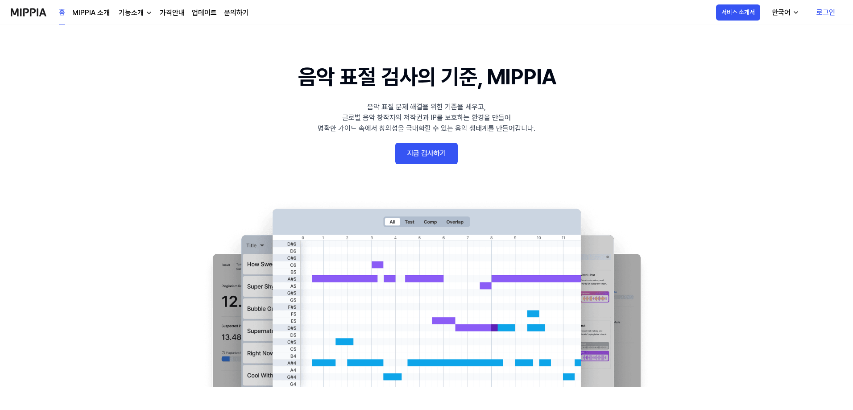
click at [829, 7] on link "로그인" at bounding box center [825, 12] width 33 height 25
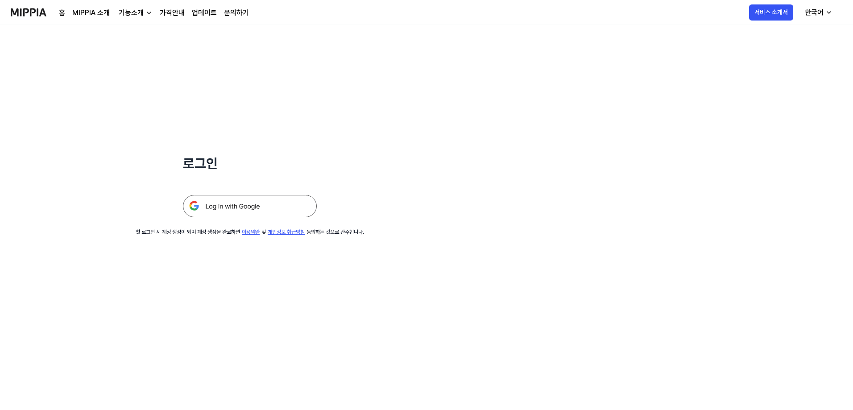
click at [233, 197] on img at bounding box center [250, 206] width 134 height 22
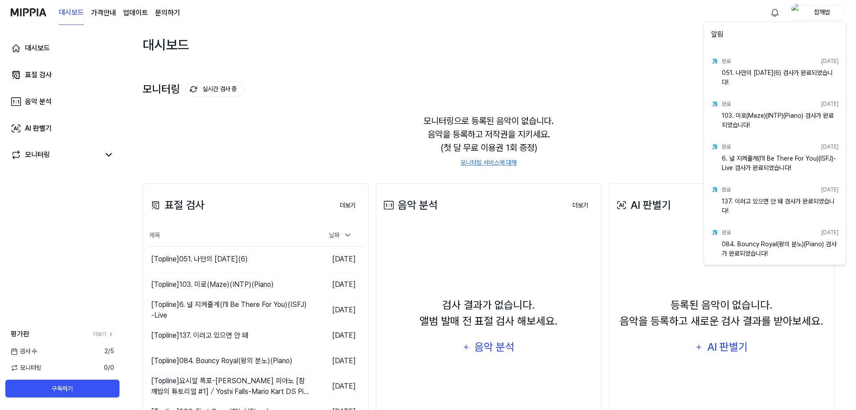
click at [595, 149] on html "대시보드 가격안내 업데이트 문의하기 참깨밥 대시보드 표절 검사 음악 분석 AI 판별기 모니터링 평가판 더보기 검사 [DATE] 모니터링 0 /…" at bounding box center [428, 205] width 856 height 410
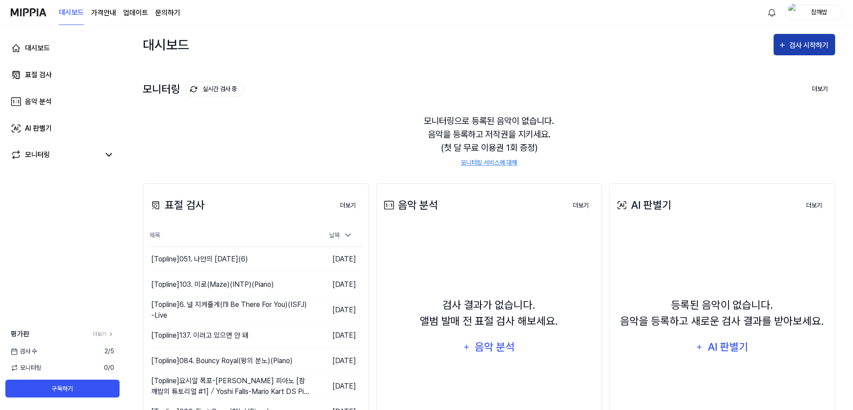
click at [806, 44] on div "검사 시작하기" at bounding box center [809, 46] width 41 height 12
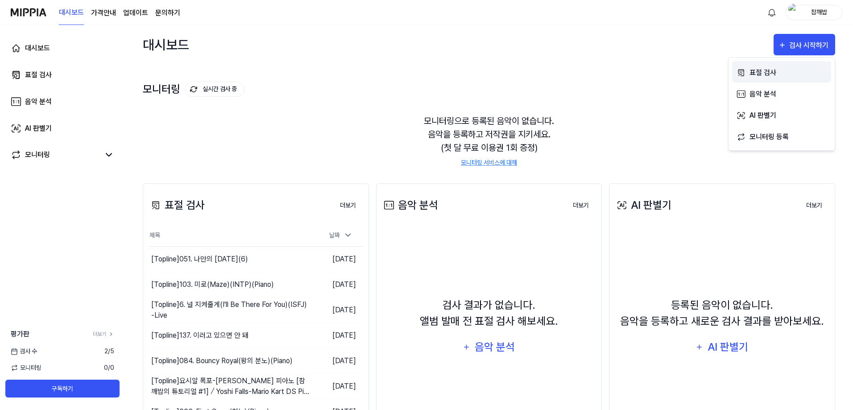
click at [764, 75] on div "표절 검사" at bounding box center [788, 73] width 78 height 12
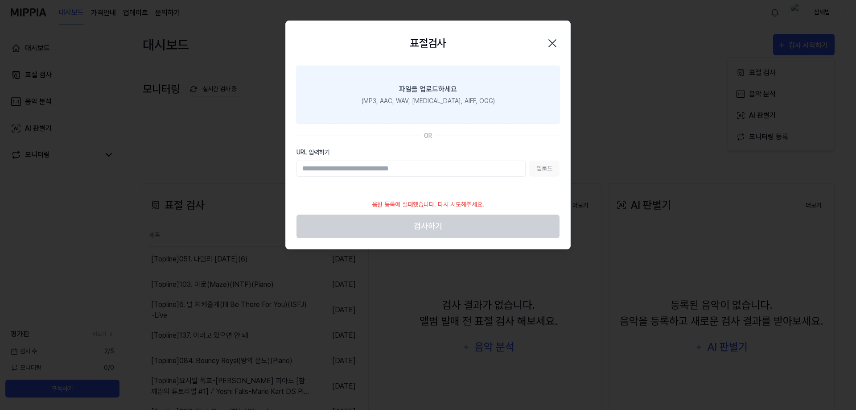
click at [439, 103] on div "(MP3, AAC, WAV, [MEDICAL_DATA], AIFF, OGG)" at bounding box center [428, 100] width 133 height 9
click at [0, 0] on input "파일을 업로드하세요 (MP3, AAC, WAV, [MEDICAL_DATA], AIFF, OGG)" at bounding box center [0, 0] width 0 height 0
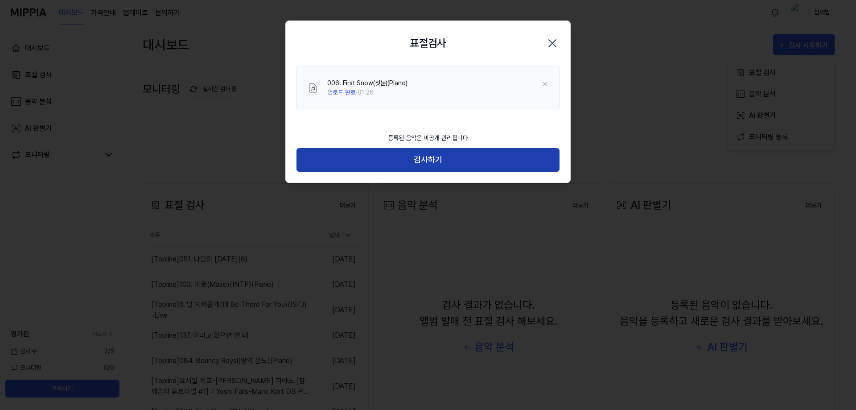
click at [443, 169] on button "검사하기" at bounding box center [428, 160] width 263 height 24
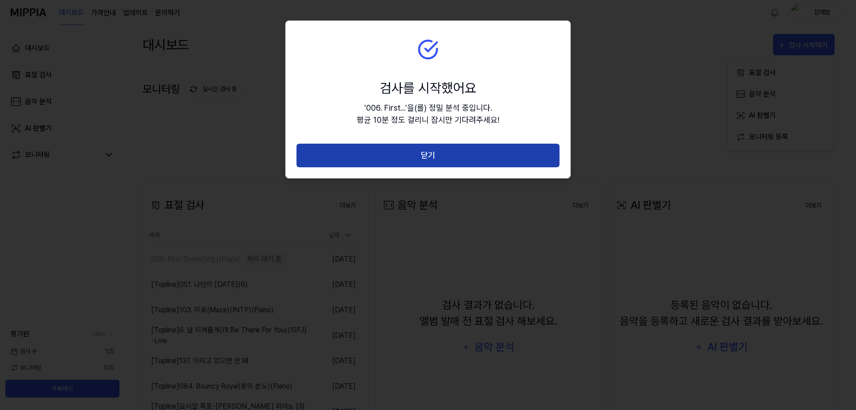
click at [454, 155] on button "닫기" at bounding box center [428, 156] width 263 height 24
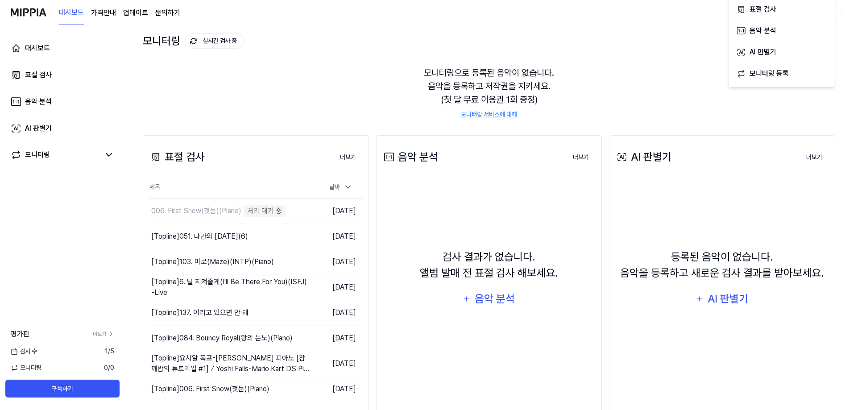
scroll to position [69, 0]
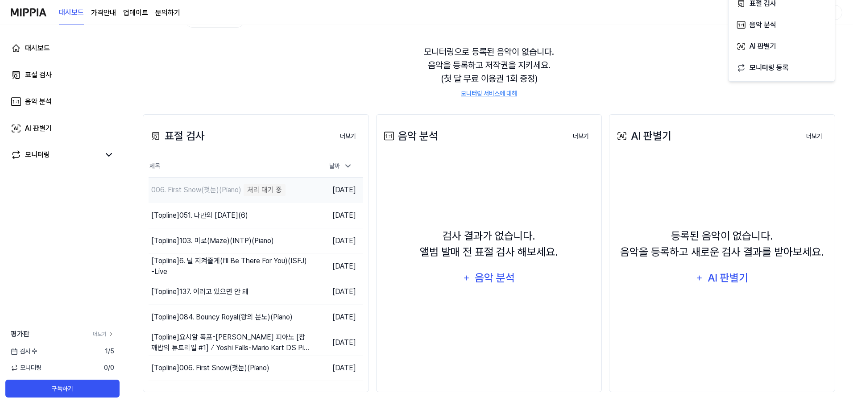
click at [202, 189] on div "006. First Snow(첫눈)(Piano)" at bounding box center [196, 190] width 90 height 11
click at [210, 186] on div "006. First Snow(첫눈)(Piano)" at bounding box center [196, 190] width 90 height 11
click at [221, 186] on div "006. First Snow(첫눈)(Piano)" at bounding box center [196, 190] width 90 height 11
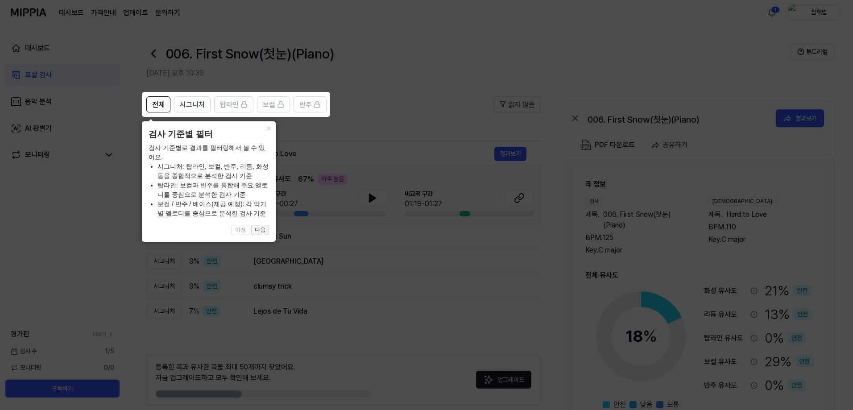
click at [264, 231] on button "다음" at bounding box center [260, 230] width 18 height 11
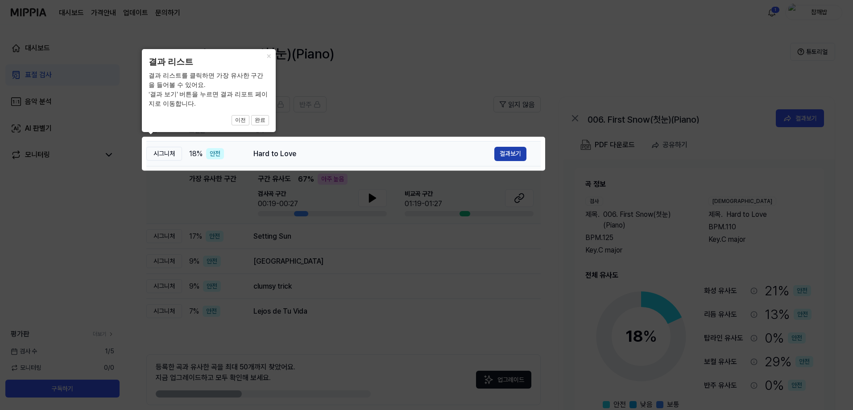
click at [503, 153] on button "결과보기" at bounding box center [510, 154] width 32 height 14
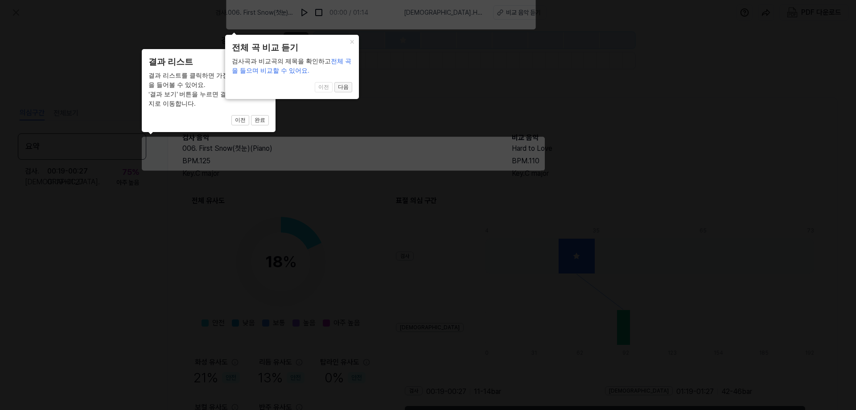
click at [269, 115] on button "다음" at bounding box center [260, 120] width 18 height 11
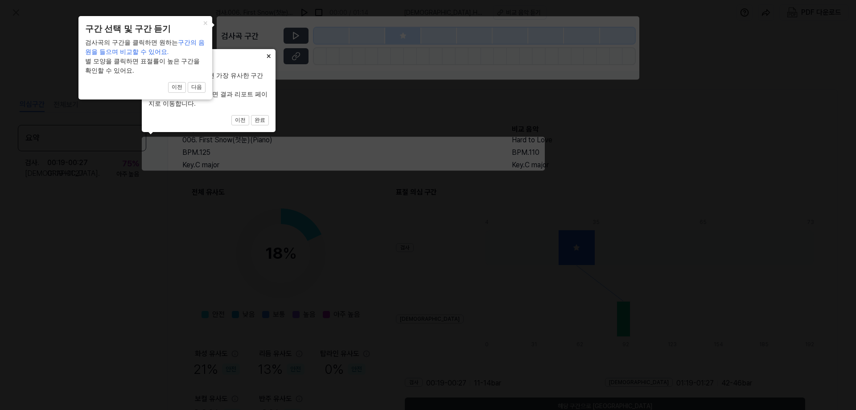
click at [273, 58] on button "×" at bounding box center [268, 55] width 14 height 12
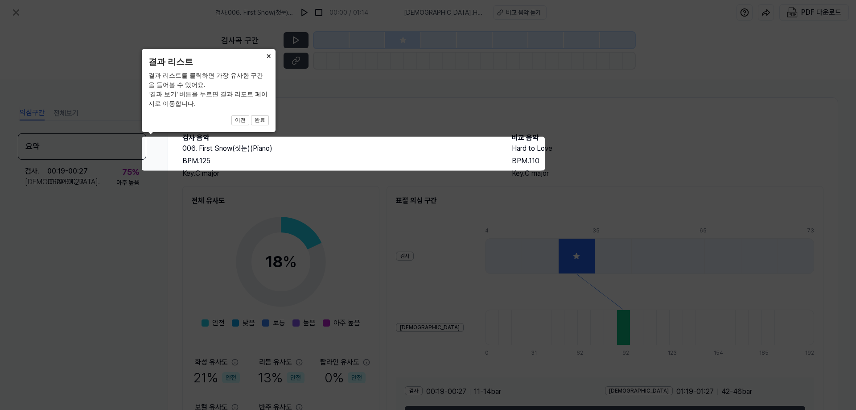
click at [271, 56] on button "×" at bounding box center [268, 55] width 14 height 12
click at [268, 55] on button "×" at bounding box center [268, 55] width 14 height 12
click at [267, 55] on button "×" at bounding box center [268, 55] width 14 height 12
click at [263, 120] on button "완료" at bounding box center [260, 120] width 18 height 11
click at [271, 54] on button "×" at bounding box center [268, 55] width 14 height 12
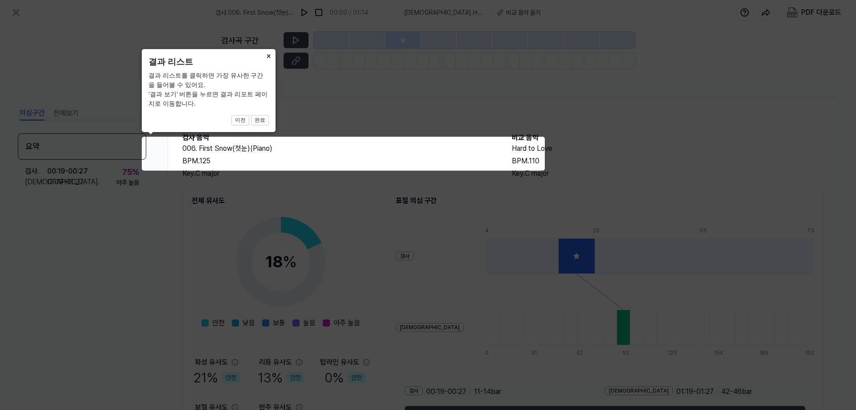
click at [271, 54] on button "×" at bounding box center [268, 55] width 14 height 12
click at [274, 0] on html "검사 . 006. First Snow(첫눈)(Piano) 00:00 / 01:14 비교 . Hard to Love 비교 음악 듣기 PDF 다운…" at bounding box center [428, 205] width 856 height 410
click at [423, 17] on icon at bounding box center [428, 205] width 856 height 410
click at [243, 116] on button "이전" at bounding box center [240, 120] width 18 height 11
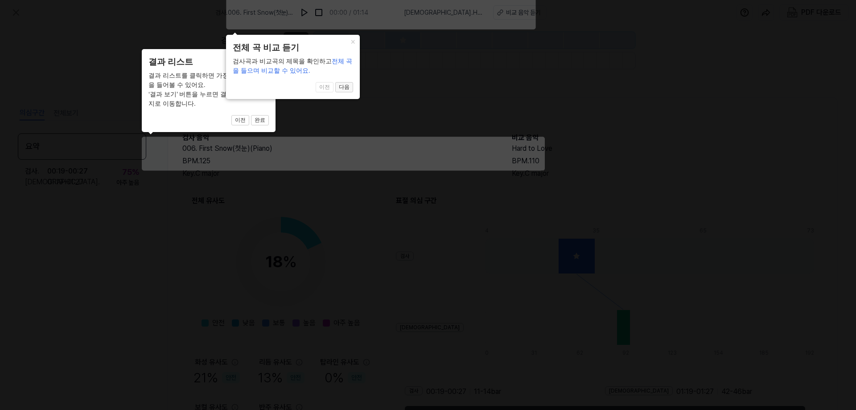
click at [269, 115] on button "다음" at bounding box center [260, 120] width 18 height 11
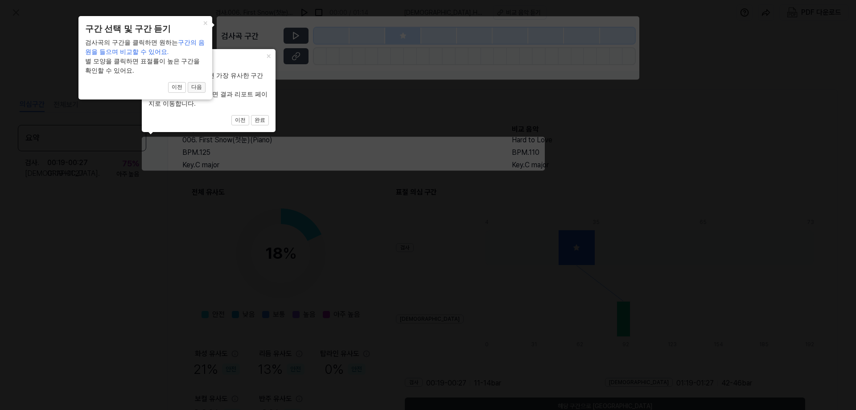
click at [251, 115] on button "다음" at bounding box center [260, 120] width 18 height 11
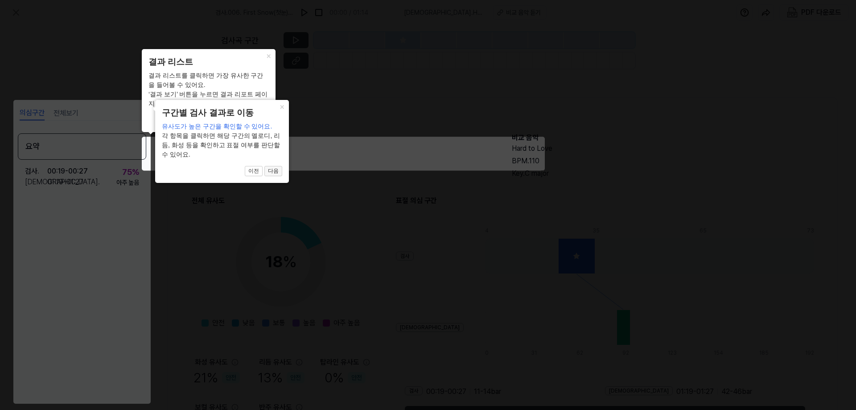
click at [269, 126] on button "다음" at bounding box center [260, 120] width 18 height 11
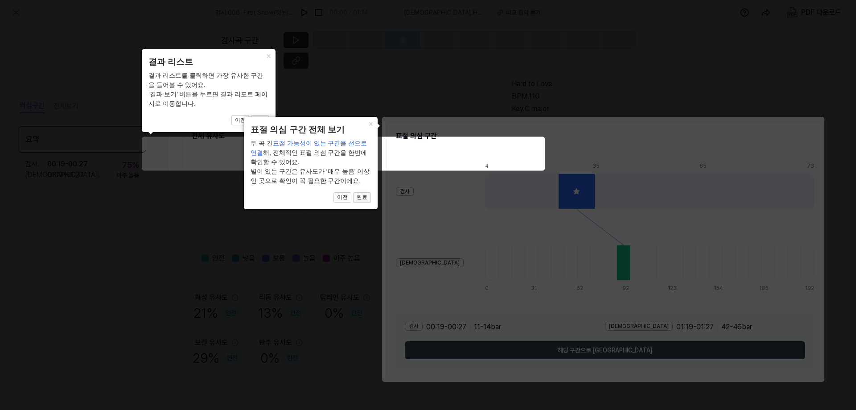
click at [269, 126] on button "완료" at bounding box center [260, 120] width 18 height 11
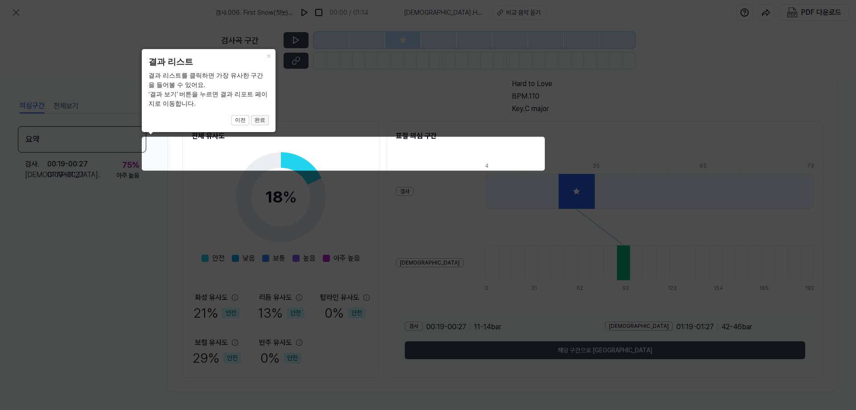
click at [260, 120] on button "완료" at bounding box center [260, 120] width 18 height 11
click at [265, 50] on button "×" at bounding box center [268, 55] width 14 height 12
click at [270, 53] on button "×" at bounding box center [268, 55] width 14 height 12
click at [269, 53] on button "×" at bounding box center [268, 55] width 14 height 12
click at [241, 116] on button "이전" at bounding box center [240, 120] width 18 height 11
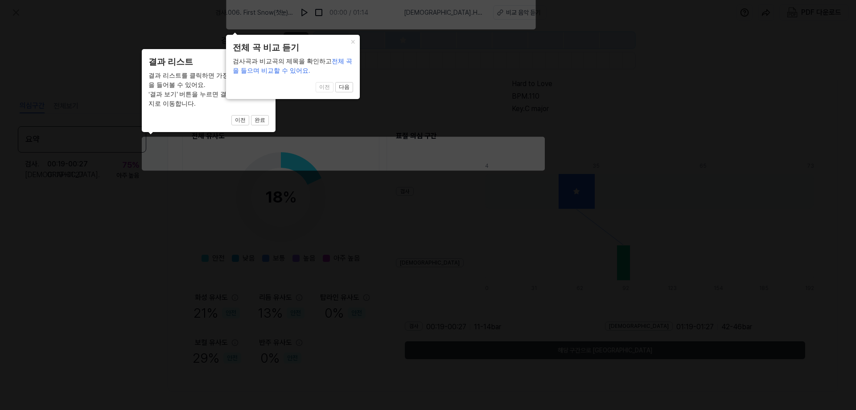
click at [268, 119] on div "× 결과 리스트 결과 리스트를 클릭하면 가장 유사한 구간을 들어볼 수 있어요. ‘결과 보기’ 버튼을 누르면 결과 리포트 페이지로 이동합니다. …" at bounding box center [209, 90] width 134 height 83
click at [263, 119] on button "완료" at bounding box center [260, 120] width 18 height 11
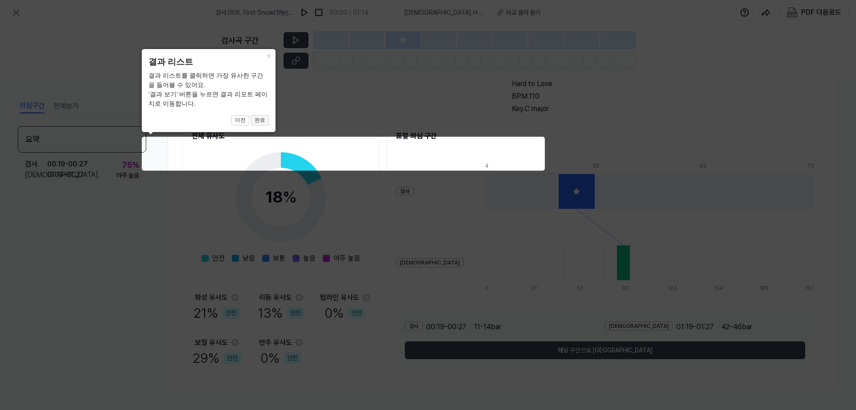
click at [263, 119] on button "완료" at bounding box center [260, 120] width 18 height 11
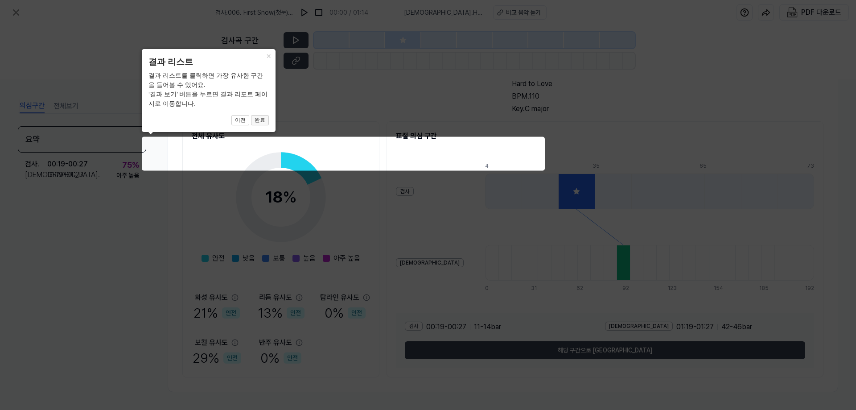
click at [263, 119] on button "완료" at bounding box center [260, 120] width 18 height 11
click at [262, 127] on div "× 결과 리스트 결과 리스트를 클릭하면 가장 유사한 구간을 들어볼 수 있어요. ‘결과 보기’ 버튼을 누르면 결과 리포트 페이지로 이동합니다. …" at bounding box center [209, 90] width 134 height 83
click at [242, 230] on icon at bounding box center [428, 205] width 856 height 410
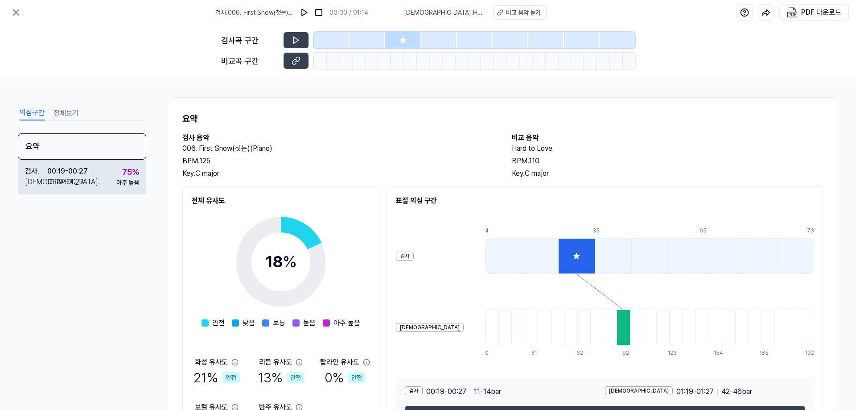
click at [79, 184] on div "01:19 - 01:27" at bounding box center [65, 182] width 36 height 11
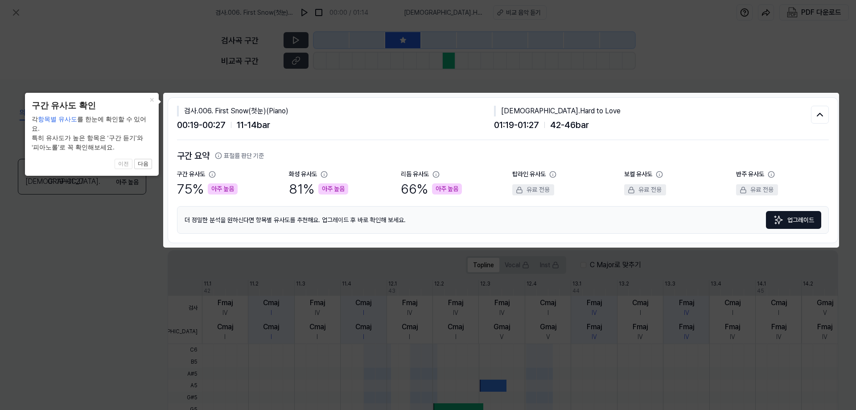
click at [831, 110] on div "검사 . 006. First Snow(첫눈)(Piano) 00:19 - 00:27 11 - 14 bar 비교 . Hard to Love 01:…" at bounding box center [503, 170] width 670 height 145
click at [151, 103] on button "×" at bounding box center [152, 99] width 14 height 12
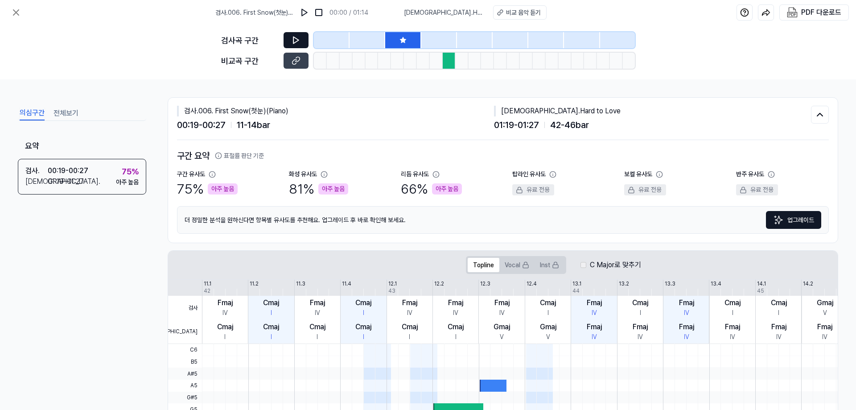
click at [305, 44] on button at bounding box center [296, 40] width 25 height 16
click at [12, 8] on icon at bounding box center [16, 12] width 11 height 11
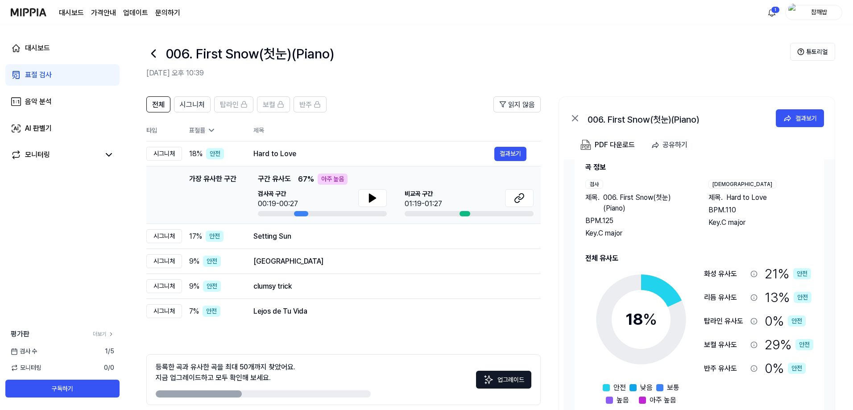
scroll to position [26, 0]
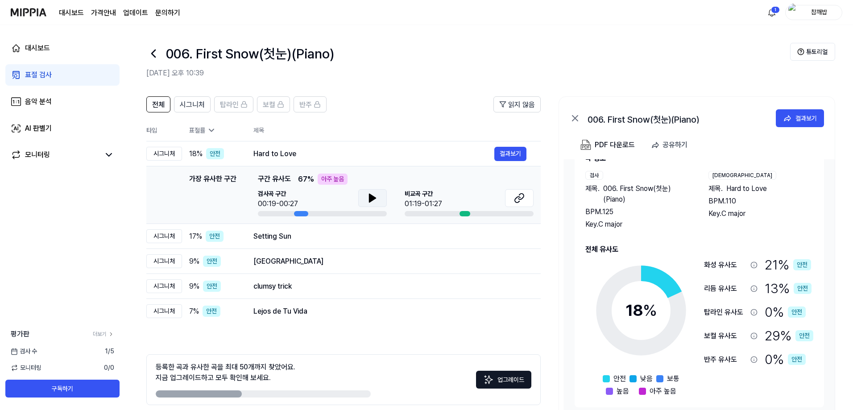
click at [366, 197] on button at bounding box center [372, 198] width 29 height 18
click at [529, 200] on button at bounding box center [519, 198] width 29 height 18
click at [357, 200] on div "검사곡 구간 00:26/00:27" at bounding box center [322, 199] width 129 height 20
click at [363, 199] on button at bounding box center [372, 198] width 29 height 18
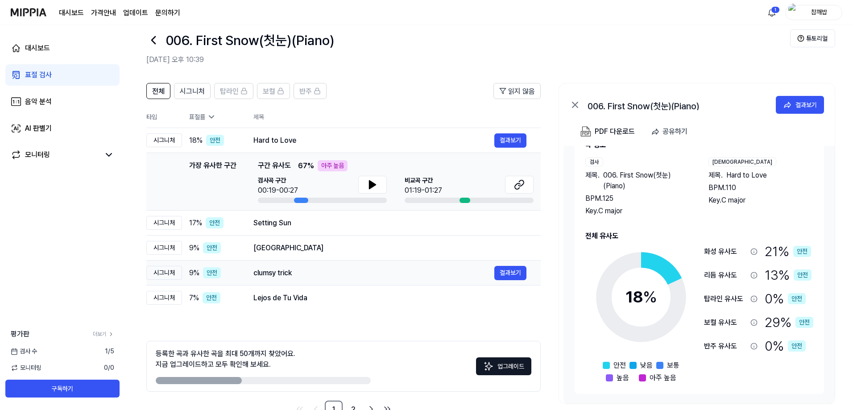
scroll to position [0, 0]
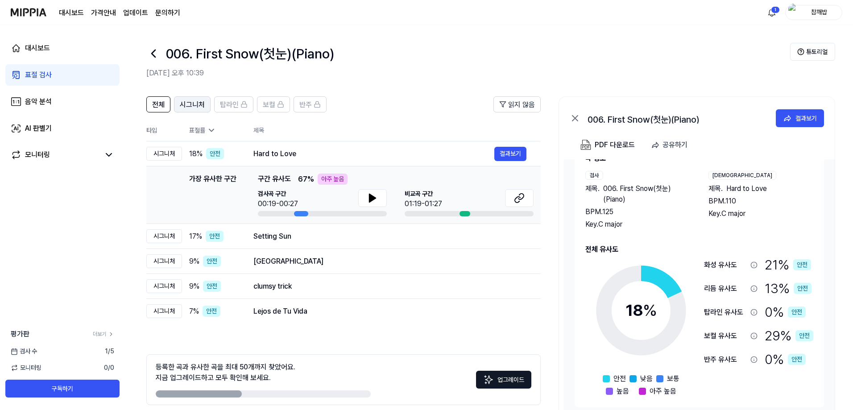
click at [184, 102] on span "시그니처" at bounding box center [192, 104] width 25 height 11
click at [160, 100] on span "전체" at bounding box center [158, 104] width 12 height 11
click at [184, 101] on span "시그니처" at bounding box center [192, 104] width 25 height 11
click at [98, 13] on page\) "가격안내" at bounding box center [103, 13] width 25 height 11
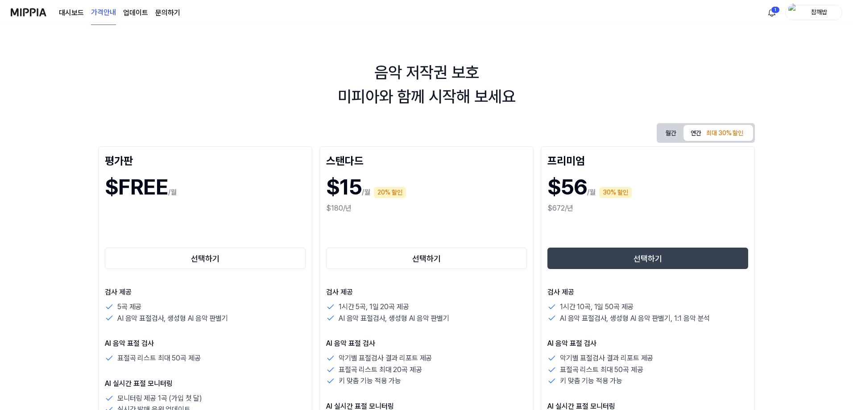
click at [164, 20] on div "대시보드 가격안내 업데이트 문의하기" at bounding box center [119, 12] width 121 height 25
click at [170, 9] on link "문의하기" at bounding box center [167, 13] width 25 height 11
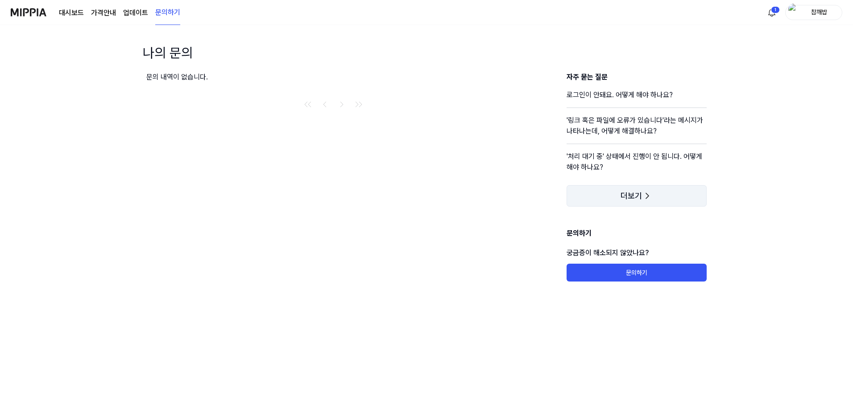
click at [648, 197] on icon at bounding box center [647, 195] width 11 height 11
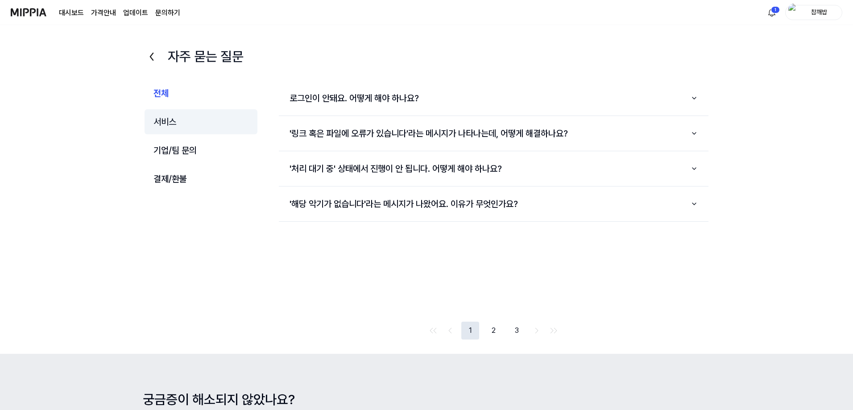
click at [169, 131] on button "서비스" at bounding box center [201, 121] width 113 height 25
click at [182, 124] on button "서비스" at bounding box center [201, 121] width 113 height 25
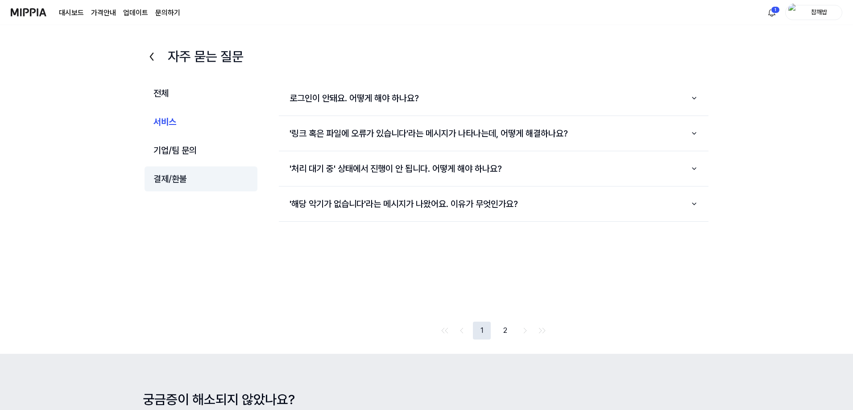
click at [152, 182] on button "결제/환불" at bounding box center [201, 178] width 113 height 25
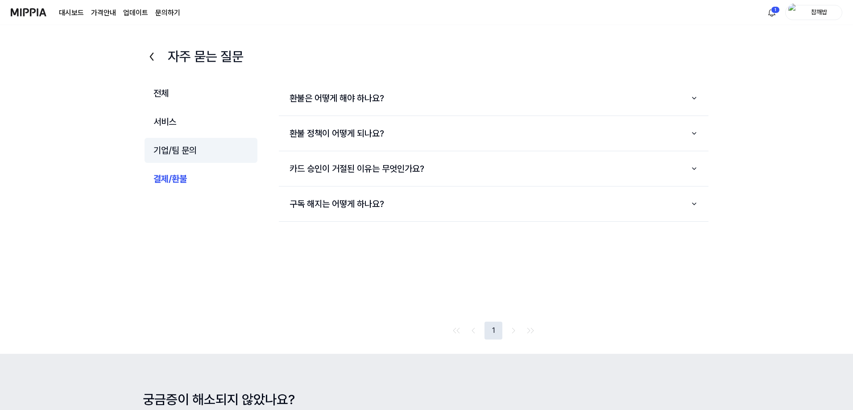
click at [189, 144] on button "기업/팀 문의" at bounding box center [201, 150] width 113 height 25
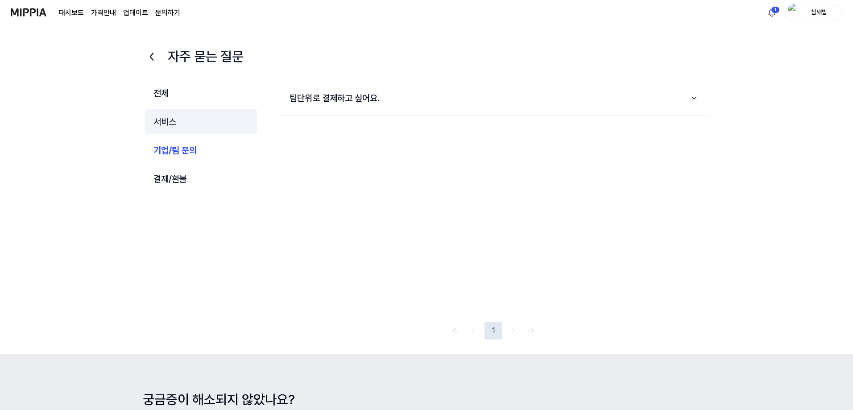
click at [196, 114] on button "서비스" at bounding box center [201, 121] width 113 height 25
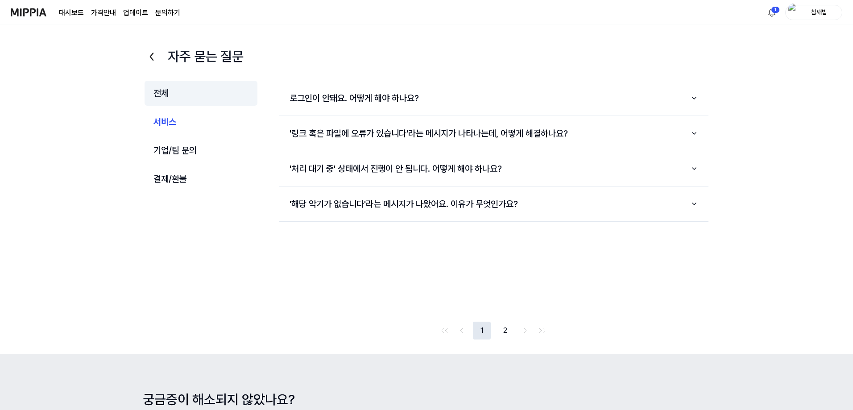
click at [193, 96] on button "전체" at bounding box center [201, 93] width 113 height 25
click at [74, 13] on link "대시보드" at bounding box center [71, 13] width 25 height 11
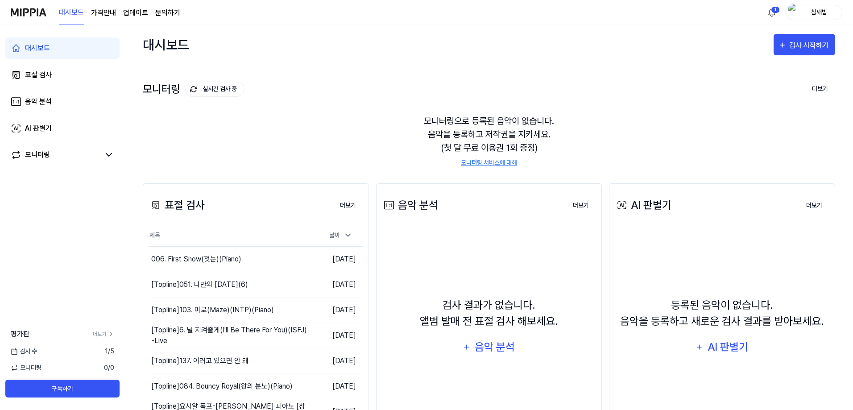
click at [101, 18] on page\) "가격안내" at bounding box center [103, 13] width 25 height 11
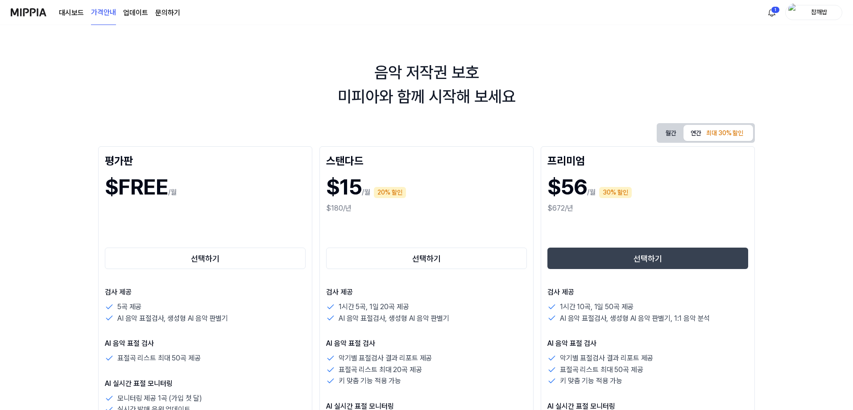
click at [138, 10] on link "업데이트" at bounding box center [135, 13] width 25 height 11
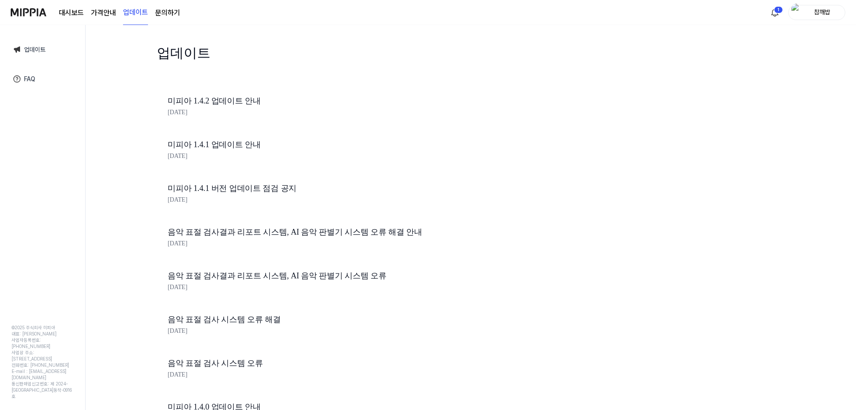
click at [174, 17] on link "문의하기" at bounding box center [167, 13] width 25 height 11
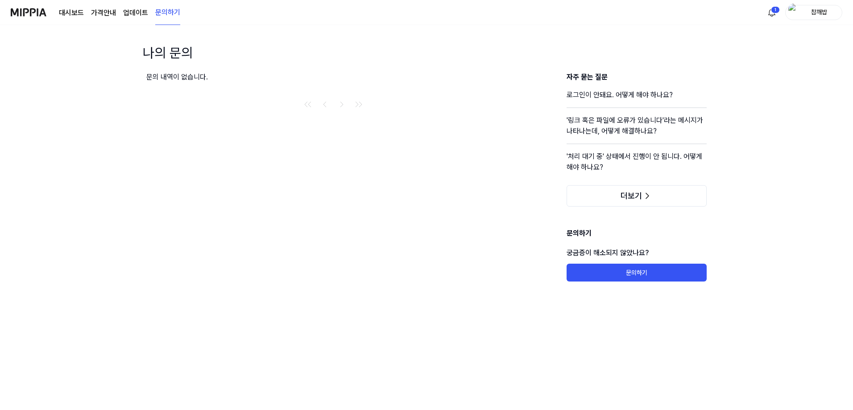
click at [151, 19] on div "대시보드 가격안내 업데이트 문의하기" at bounding box center [119, 12] width 121 height 25
click at [149, 19] on div "대시보드 가격안내 업데이트 문의하기" at bounding box center [119, 12] width 121 height 25
click at [138, 13] on link "업데이트" at bounding box center [135, 13] width 25 height 11
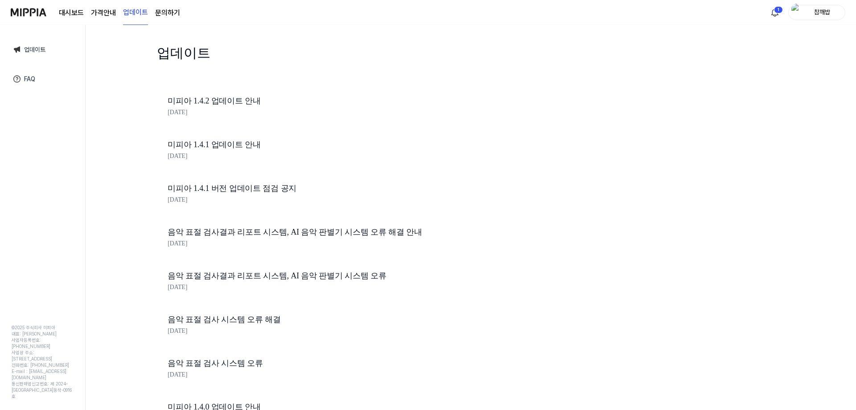
click at [209, 103] on link "미피아 1.4.2 업데이트 안내" at bounding box center [319, 101] width 303 height 13
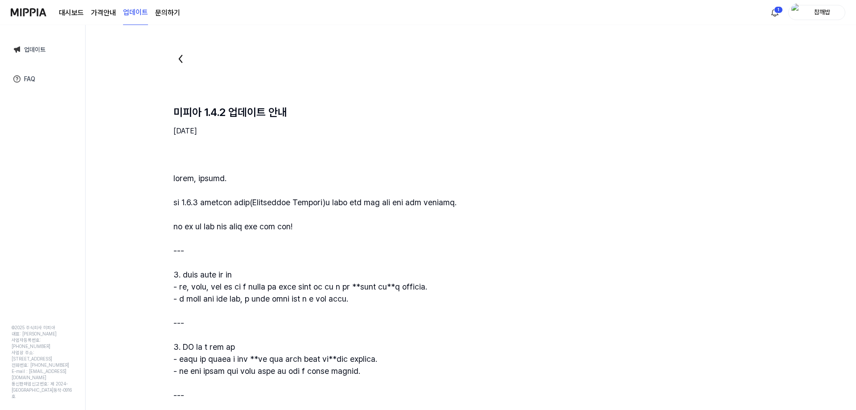
click at [21, 80] on img at bounding box center [17, 79] width 11 height 11
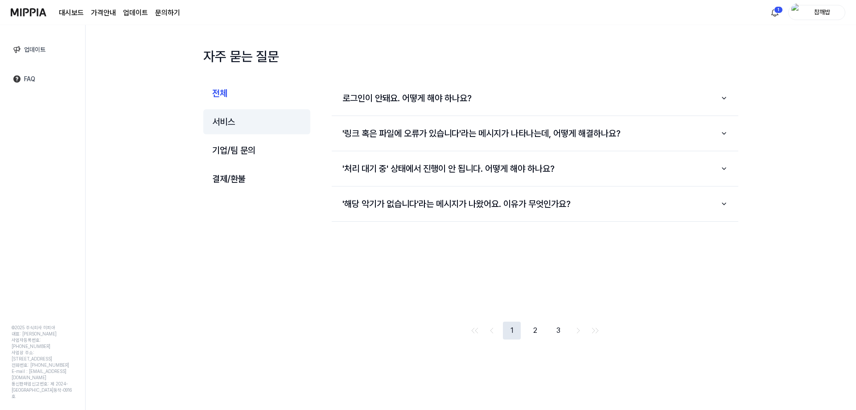
click at [249, 125] on button "서비스" at bounding box center [256, 121] width 107 height 25
click at [545, 333] on button "2" at bounding box center [547, 331] width 18 height 18
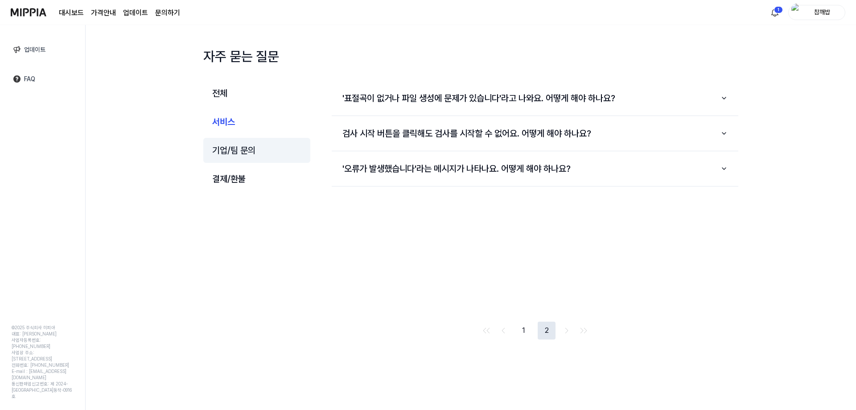
click at [204, 160] on button "기업/팀 문의" at bounding box center [256, 150] width 107 height 25
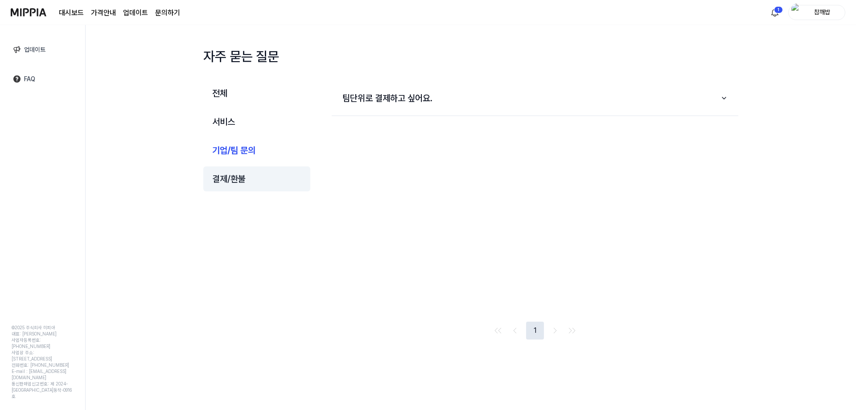
click at [220, 184] on button "결제/환불" at bounding box center [256, 178] width 107 height 25
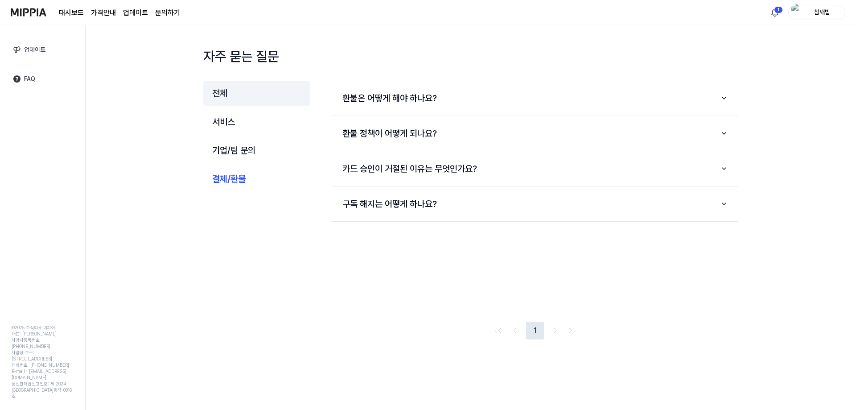
click at [235, 105] on button "전체" at bounding box center [256, 93] width 107 height 25
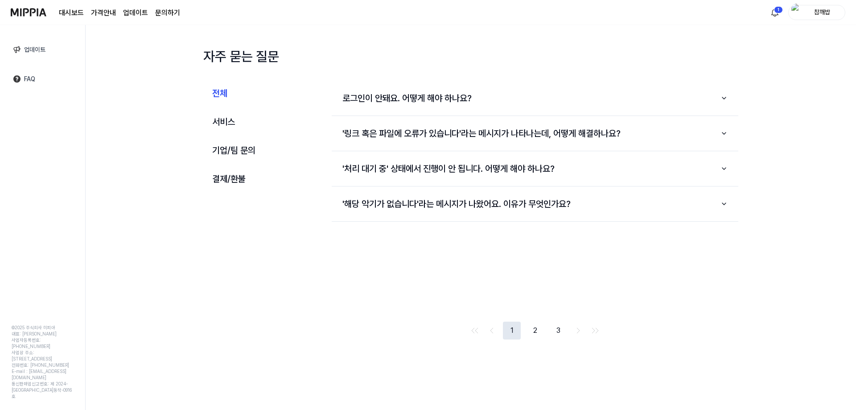
click at [33, 14] on img at bounding box center [29, 12] width 36 height 25
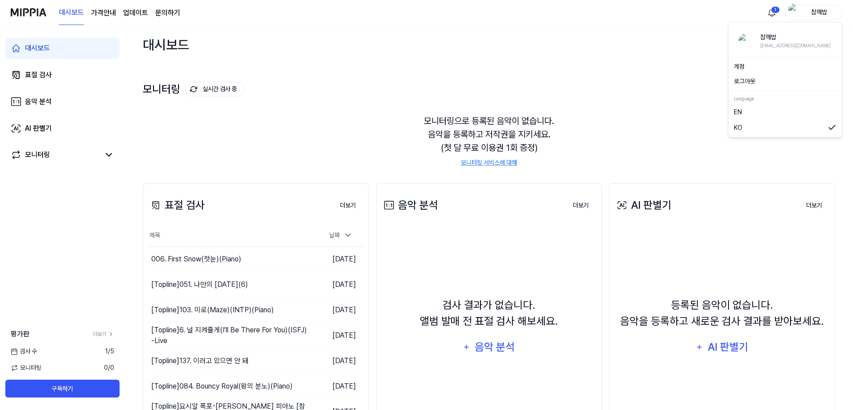
click at [813, 17] on div "참깨밥" at bounding box center [813, 12] width 57 height 15
click at [781, 70] on link "계정" at bounding box center [785, 66] width 103 height 9
